Goal: Use online tool/utility: Utilize a website feature to perform a specific function

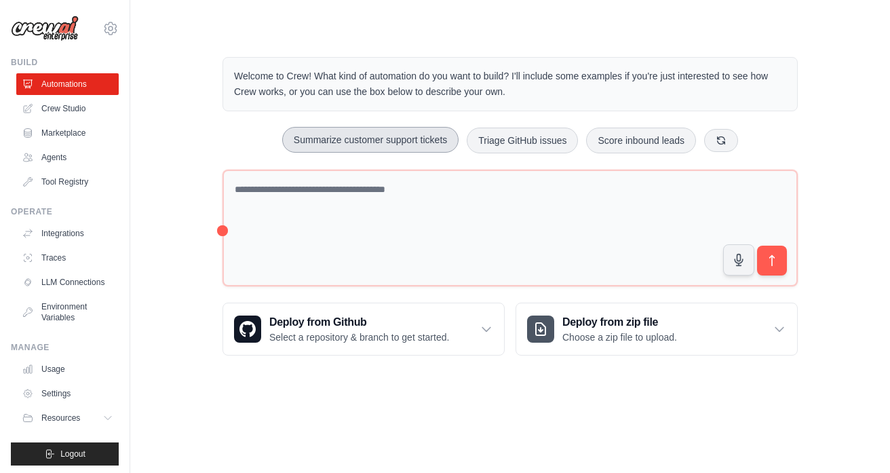
click at [416, 141] on button "Summarize customer support tickets" at bounding box center [370, 140] width 176 height 26
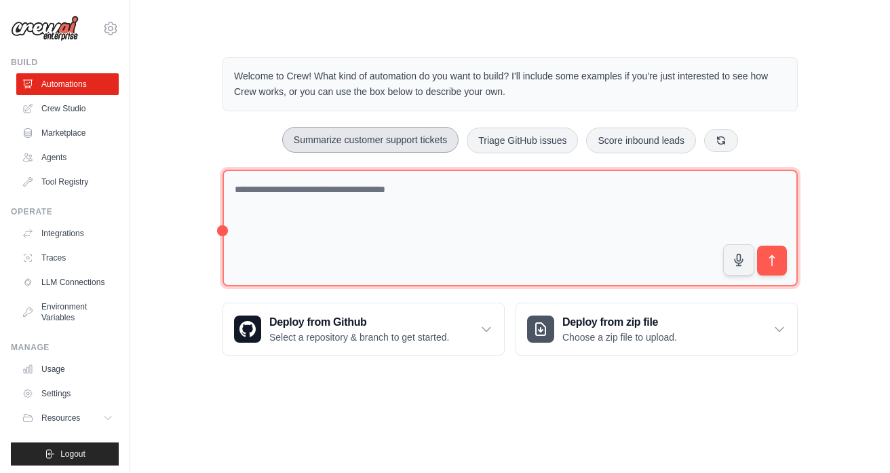
type textarea "**********"
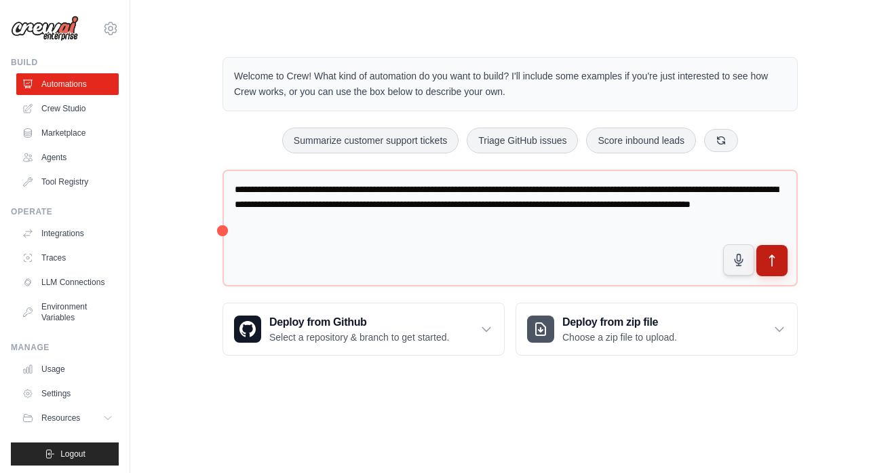
click at [773, 256] on icon "submit" at bounding box center [772, 260] width 5 height 11
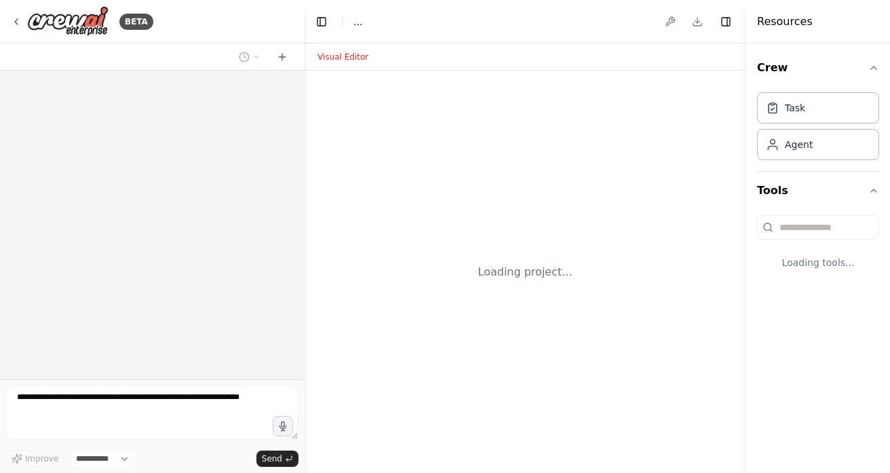
select select "****"
